Goal: Manage account settings

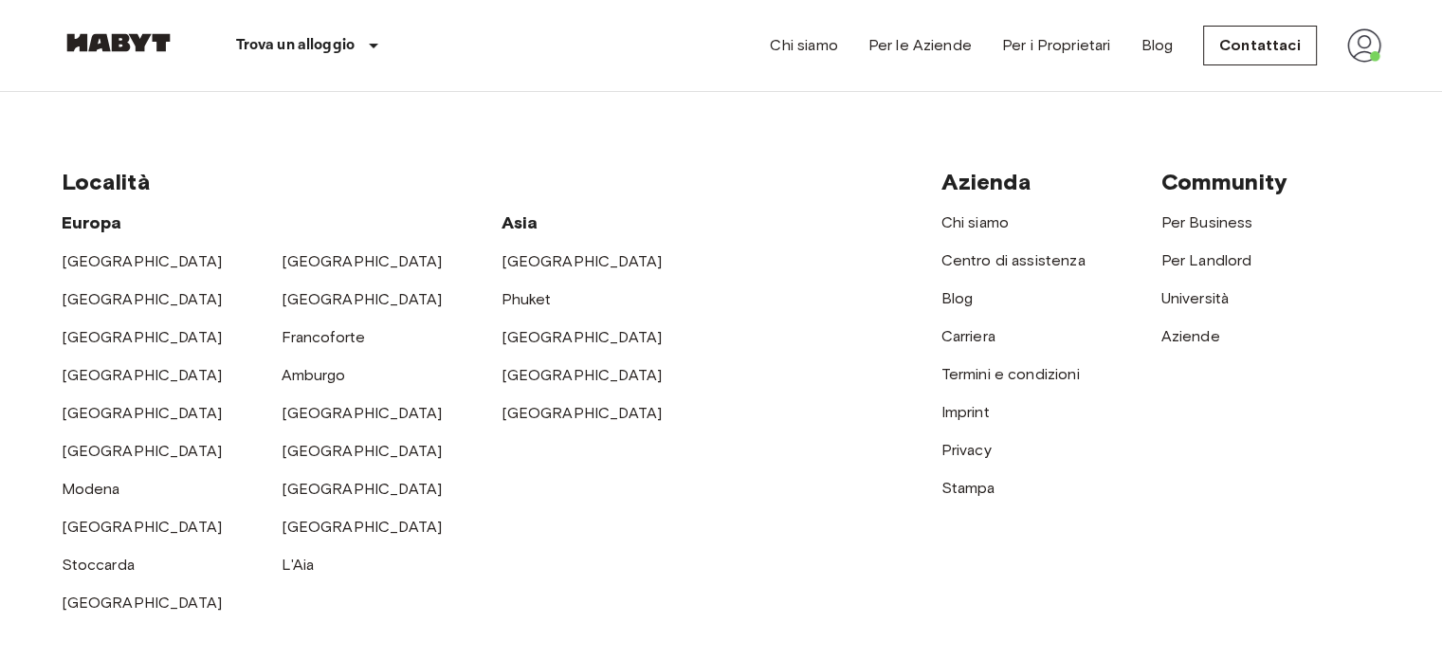
click at [1367, 47] on img at bounding box center [1364, 45] width 34 height 34
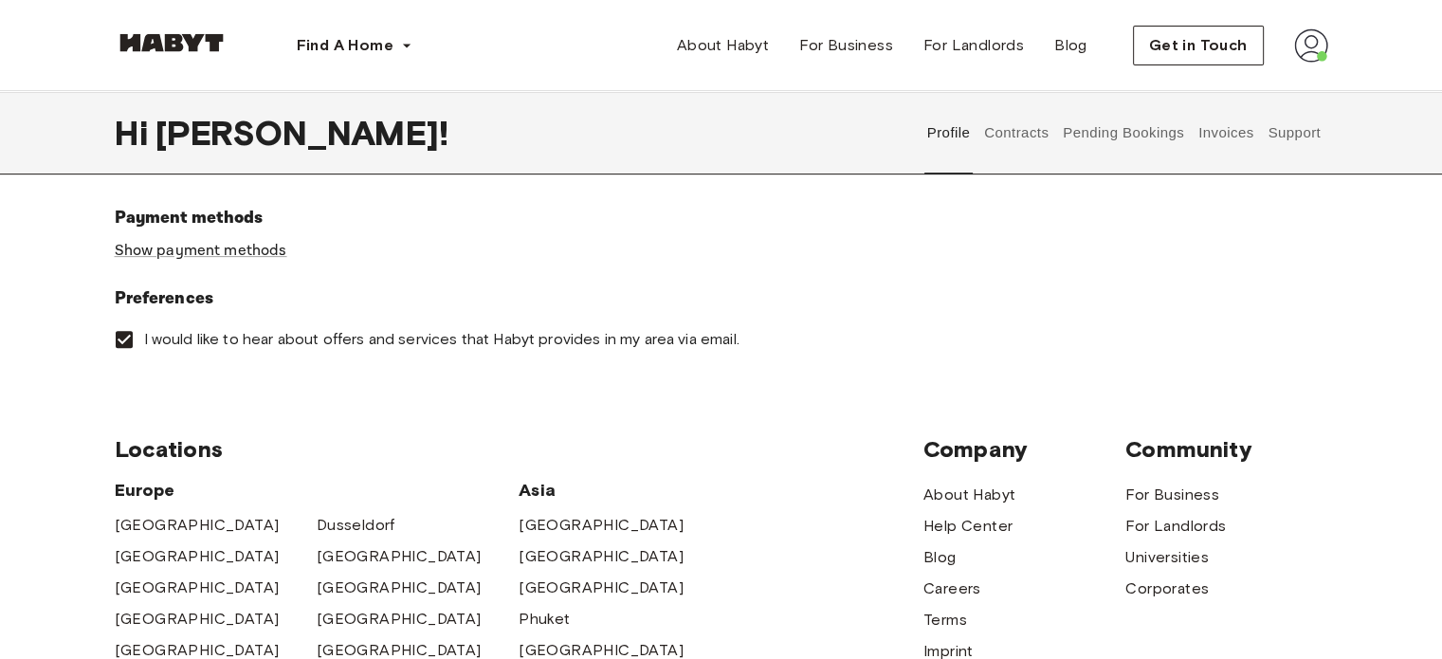
scroll to position [569, 0]
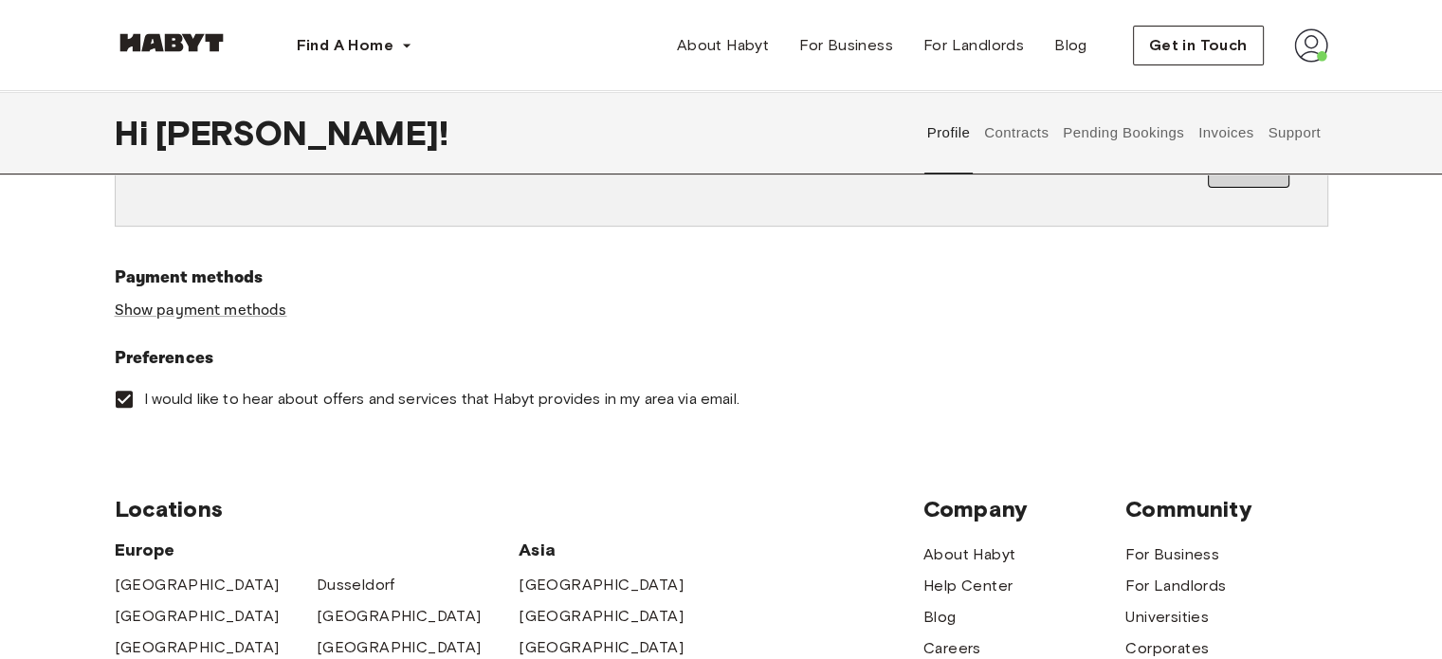
click at [1069, 146] on button "Pending Bookings" at bounding box center [1124, 132] width 126 height 83
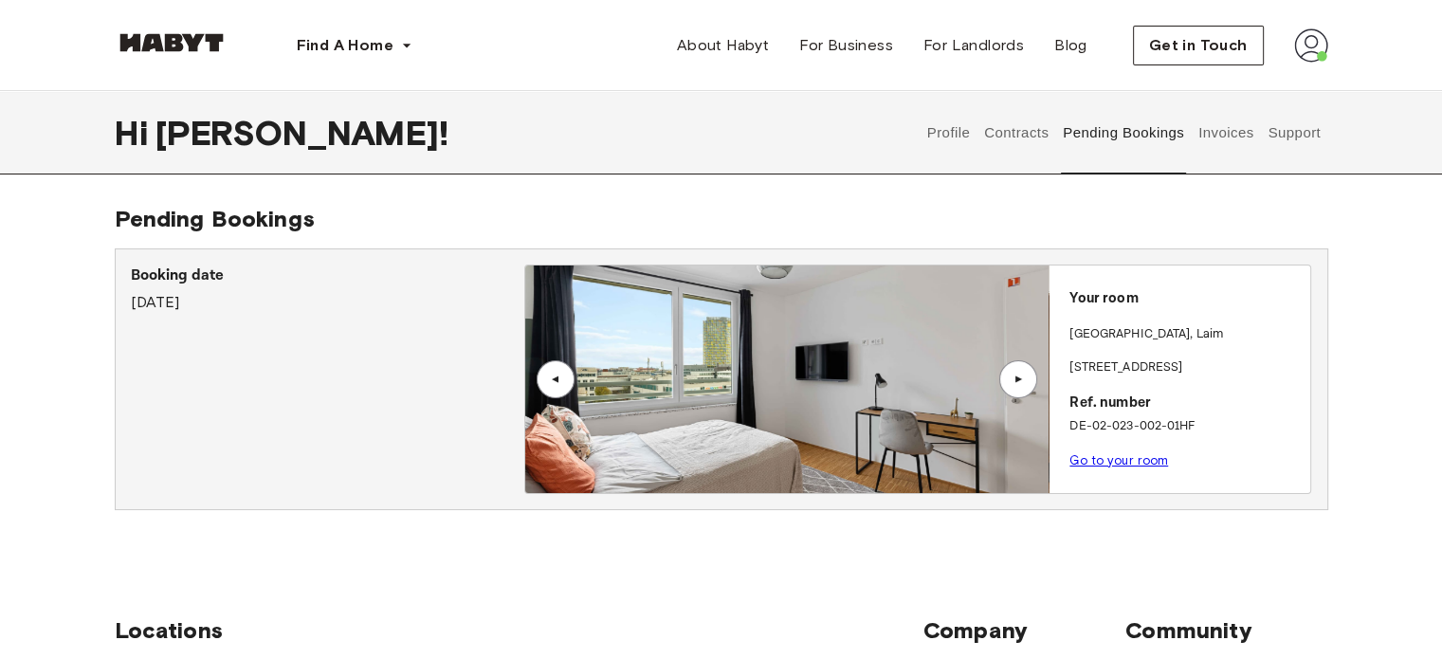
click at [1045, 139] on button "Contracts" at bounding box center [1016, 132] width 69 height 83
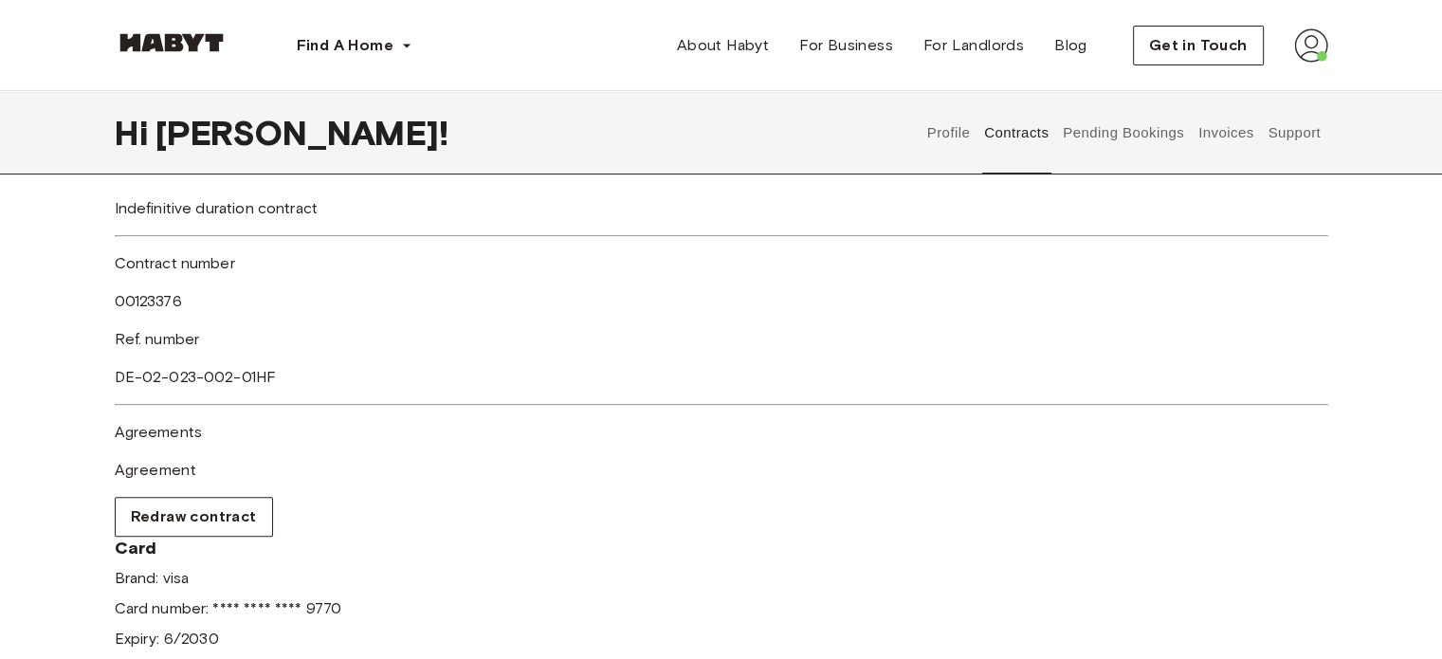
scroll to position [569, 0]
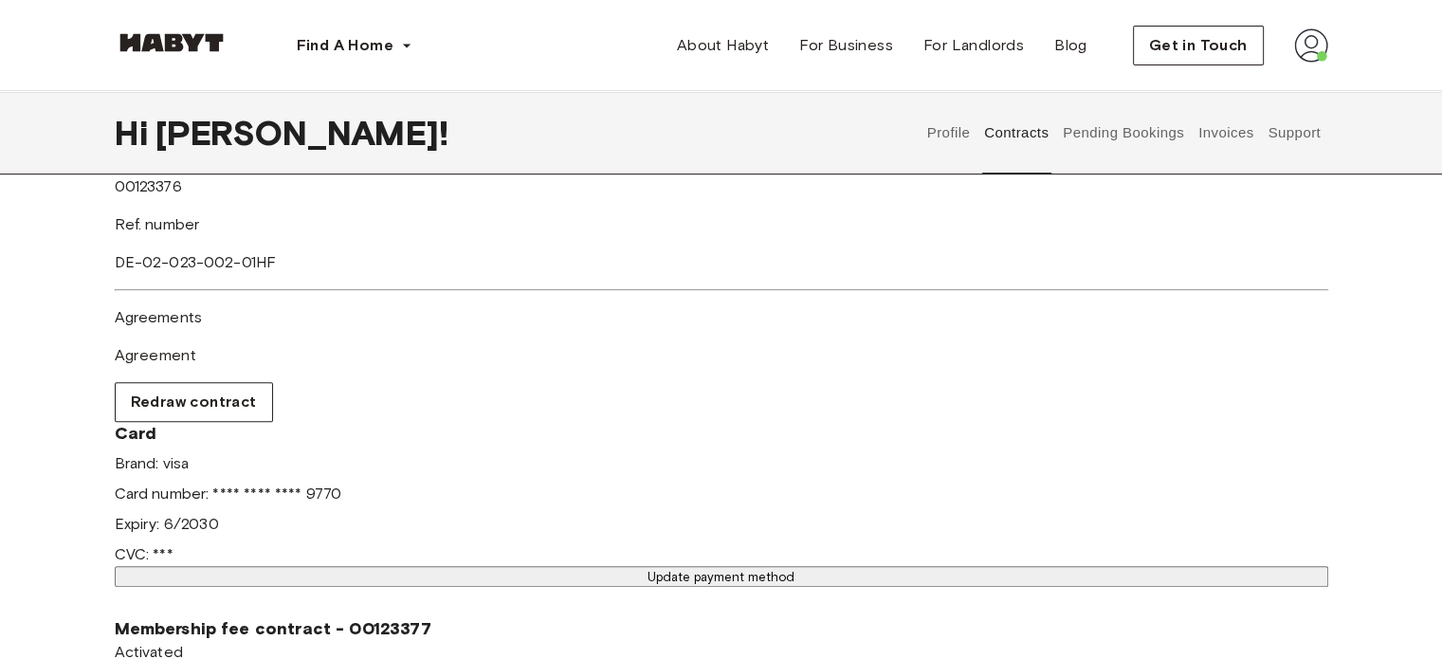
click at [674, 566] on button "Update payment method" at bounding box center [721, 576] width 1213 height 21
